Goal: Find specific page/section: Find specific page/section

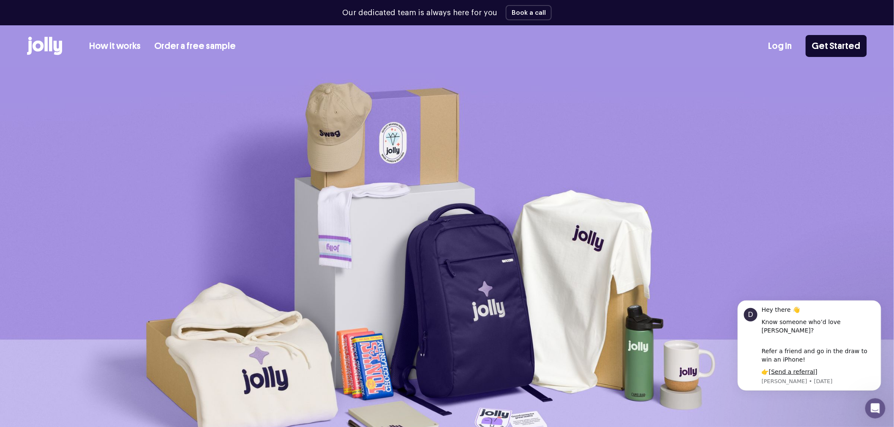
click at [783, 49] on link "Log In" at bounding box center [780, 46] width 24 height 14
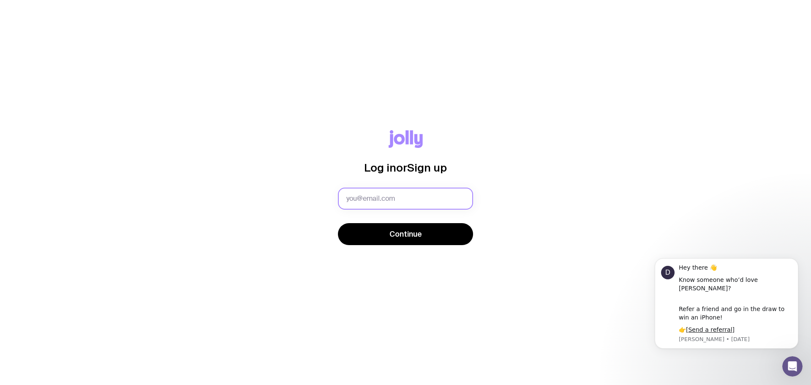
click at [360, 197] on input "text" at bounding box center [405, 199] width 135 height 22
type input "[EMAIL_ADDRESS][DOMAIN_NAME]"
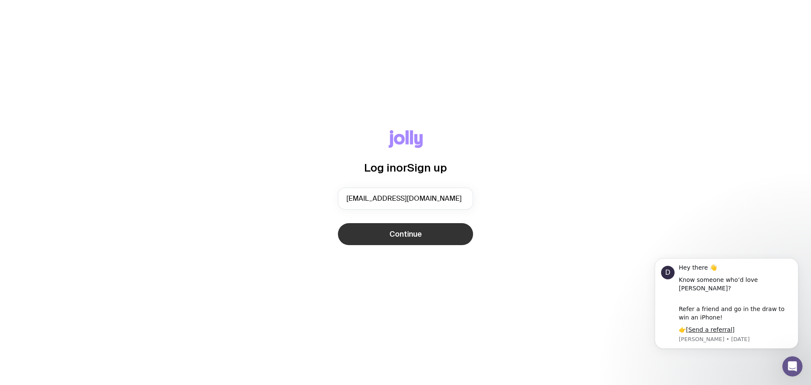
click at [395, 226] on button "Continue" at bounding box center [405, 234] width 135 height 22
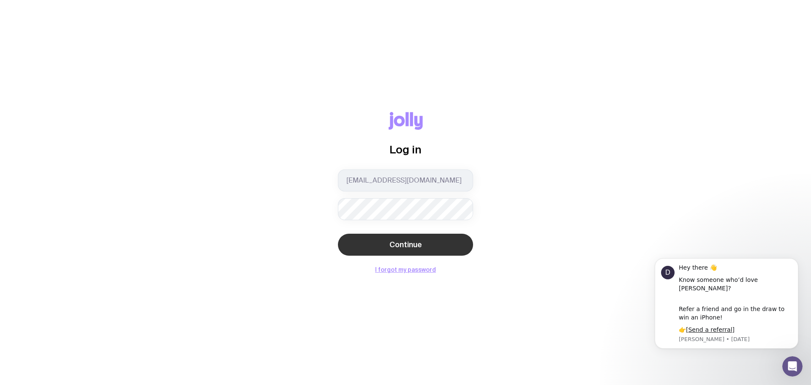
click at [399, 248] on span "Continue" at bounding box center [405, 244] width 33 height 10
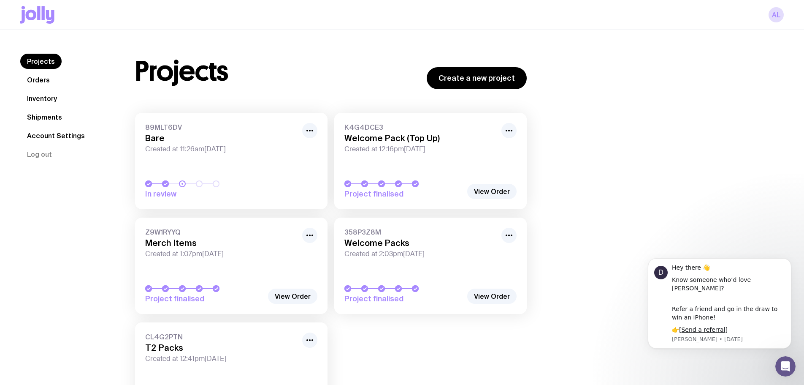
click at [51, 101] on link "Inventory" at bounding box center [41, 98] width 43 height 15
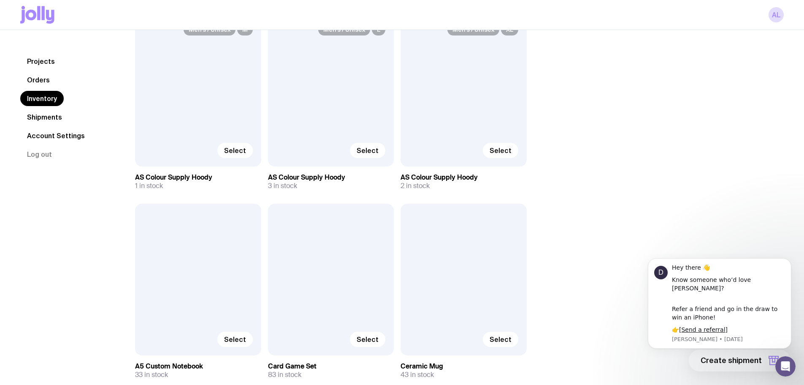
scroll to position [633, 0]
